Goal: Information Seeking & Learning: Compare options

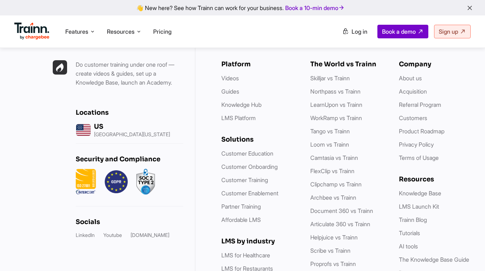
scroll to position [2079, 0]
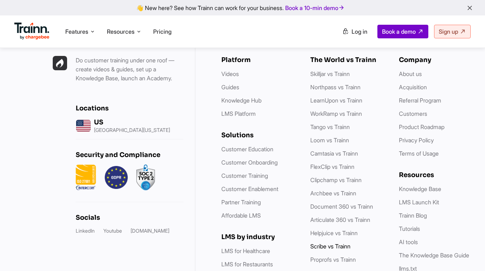
click at [325, 243] on link "Scribe vs Trainn" at bounding box center [330, 246] width 40 height 7
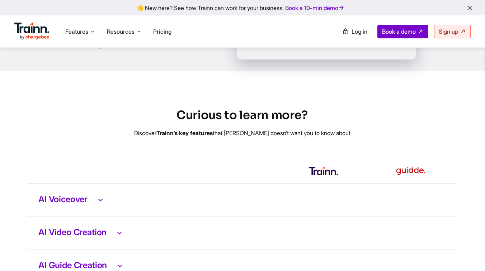
scroll to position [1326, 0]
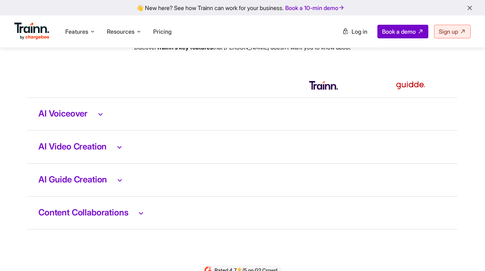
click at [106, 119] on td "AI Voiceover" at bounding box center [242, 114] width 431 height 33
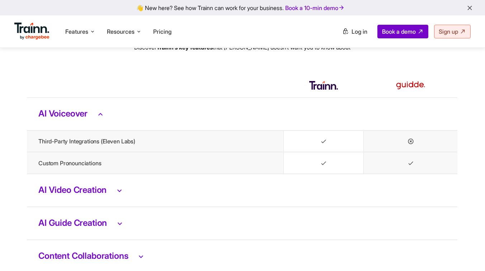
click at [113, 198] on td "AI Video Creation" at bounding box center [242, 190] width 431 height 33
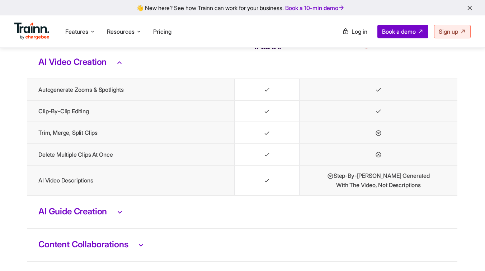
click at [111, 212] on h3 "AI Guide Creation" at bounding box center [242, 211] width 408 height 9
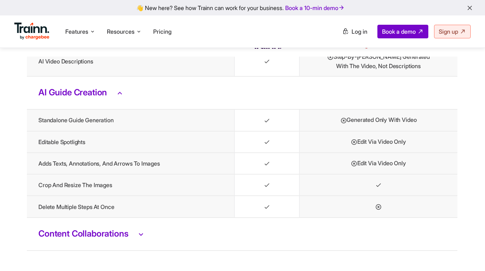
scroll to position [1609, 0]
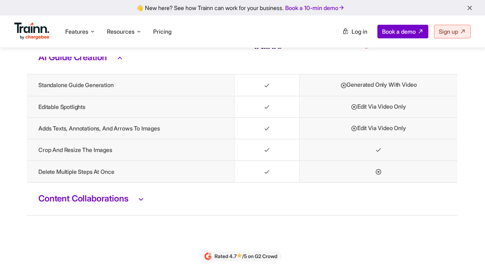
click at [111, 200] on h3 "Content Collaborations" at bounding box center [242, 199] width 408 height 9
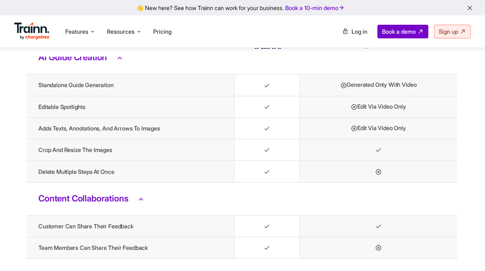
click at [111, 200] on h3 "Content Collaborations" at bounding box center [242, 199] width 408 height 9
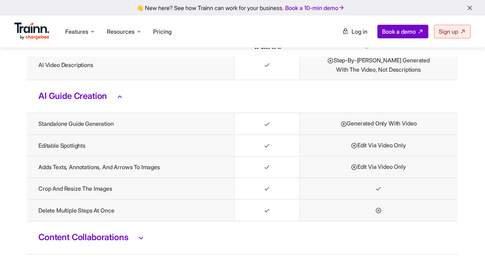
scroll to position [1537, 0]
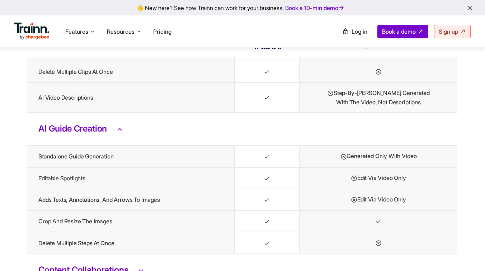
click at [106, 131] on h3 "AI Guide Creation" at bounding box center [242, 129] width 408 height 9
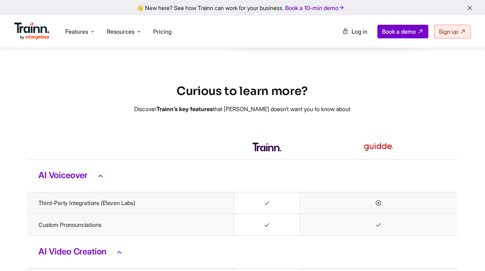
scroll to position [1238, 0]
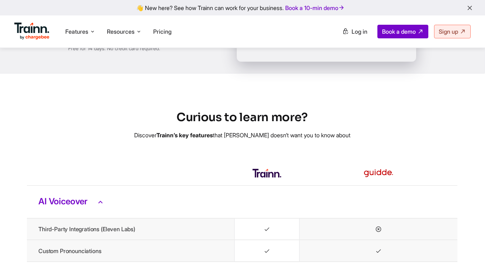
click at [100, 208] on td "AI Voiceover" at bounding box center [242, 202] width 431 height 33
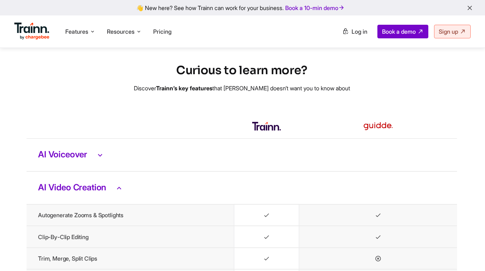
click at [101, 186] on h3 "AI Video Creation" at bounding box center [242, 187] width 408 height 9
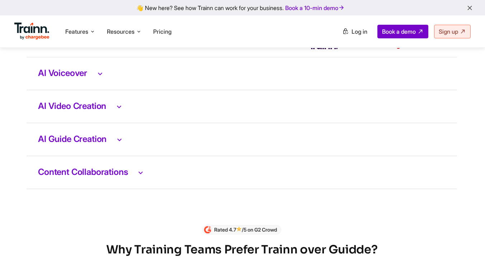
scroll to position [1378, 1]
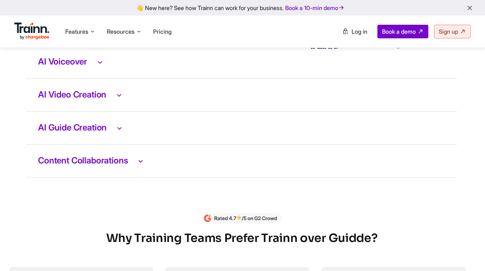
click at [102, 160] on h3 "Content Collaborations" at bounding box center [242, 160] width 408 height 9
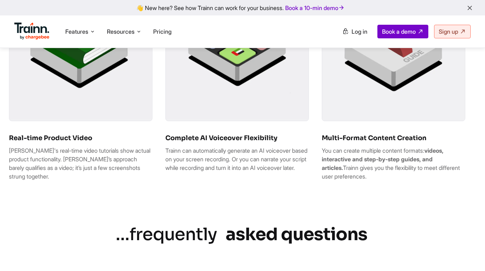
scroll to position [1751, 1]
